Goal: Task Accomplishment & Management: Complete application form

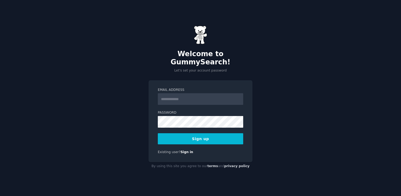
click at [184, 98] on input "Email Address" at bounding box center [200, 99] width 85 height 12
type input "**********"
click at [223, 135] on button "Sign up" at bounding box center [200, 138] width 85 height 11
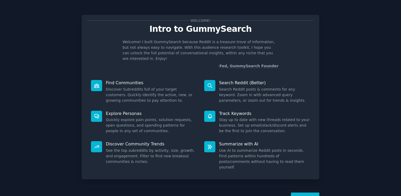
click at [305, 193] on button "Next" at bounding box center [305, 199] width 28 height 13
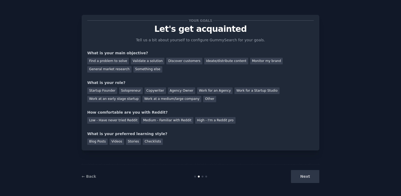
click at [299, 182] on div "Next" at bounding box center [279, 176] width 79 height 13
click at [299, 178] on div "Next" at bounding box center [279, 176] width 79 height 13
click at [302, 177] on div "Next" at bounding box center [279, 176] width 79 height 13
click at [305, 177] on div "Next" at bounding box center [279, 176] width 79 height 13
click at [307, 179] on div "Next" at bounding box center [279, 176] width 79 height 13
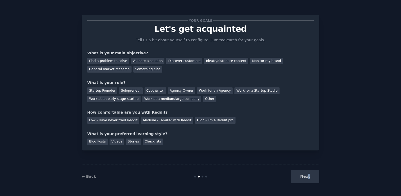
click at [308, 175] on div "Next" at bounding box center [279, 176] width 79 height 13
click at [190, 63] on div "Discover customers" at bounding box center [184, 61] width 36 height 7
click at [108, 72] on div "General market research" at bounding box center [109, 69] width 44 height 7
click at [170, 63] on div "Discover customers" at bounding box center [184, 61] width 36 height 7
click at [310, 179] on div "Next" at bounding box center [279, 176] width 79 height 13
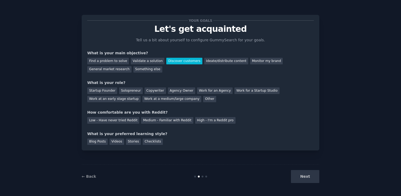
click at [109, 92] on div "Startup Founder" at bounding box center [102, 90] width 30 height 7
click at [126, 123] on div "Low - Have never tried Reddit" at bounding box center [113, 120] width 52 height 7
click at [309, 178] on div "Next" at bounding box center [279, 176] width 79 height 13
click at [147, 143] on div "Checklists" at bounding box center [153, 142] width 20 height 7
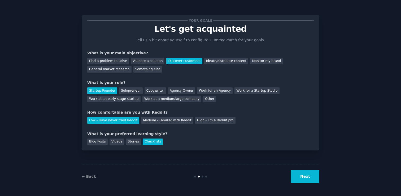
click at [111, 144] on div "Videos" at bounding box center [116, 142] width 15 height 7
click at [151, 144] on div "Checklists" at bounding box center [153, 142] width 20 height 7
click at [303, 180] on button "Next" at bounding box center [305, 176] width 28 height 13
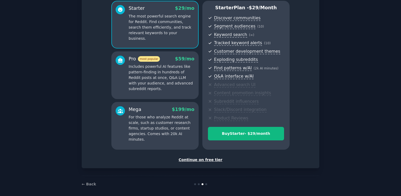
scroll to position [51, 0]
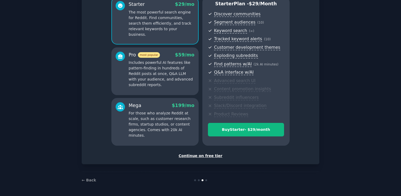
click at [205, 157] on div "Continue on free tier" at bounding box center [200, 156] width 226 height 6
